Goal: Navigation & Orientation: Find specific page/section

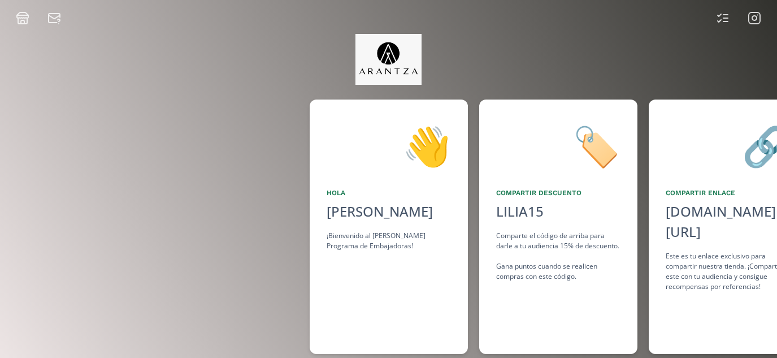
scroll to position [0, 848]
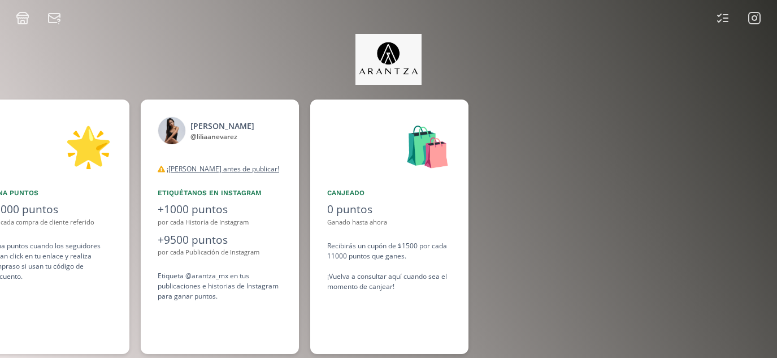
scroll to position [0, 848]
click at [758, 20] on icon at bounding box center [755, 18] width 14 height 14
click at [757, 18] on icon at bounding box center [755, 18] width 14 height 14
